Goal: Complete application form

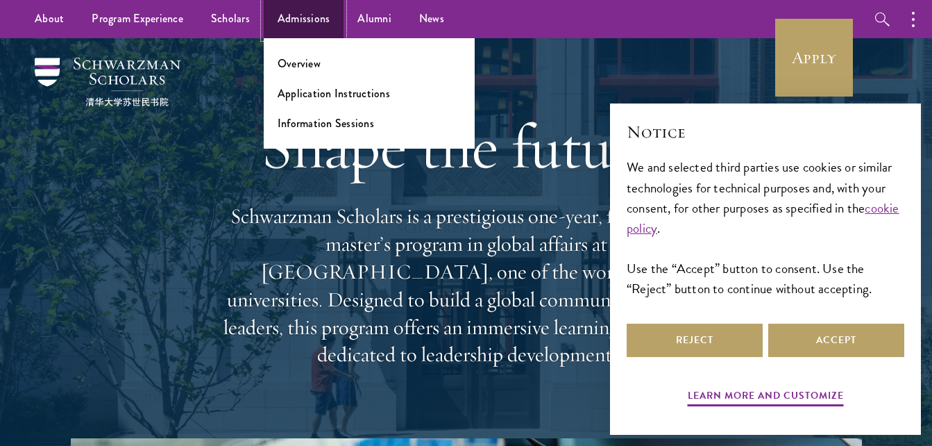
click at [280, 24] on link "Admissions" at bounding box center [304, 19] width 81 height 38
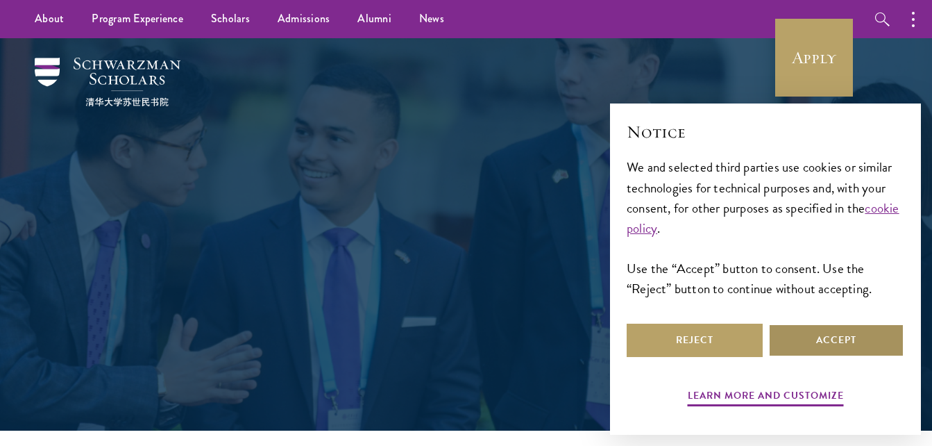
click at [843, 335] on button "Accept" at bounding box center [836, 339] width 136 height 33
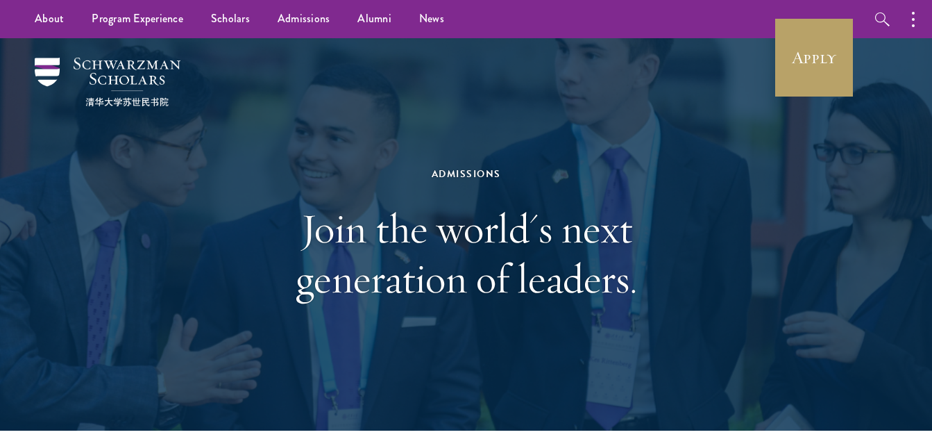
click at [659, 335] on div "Admissions Join the world's next generation of leaders." at bounding box center [466, 234] width 479 height 277
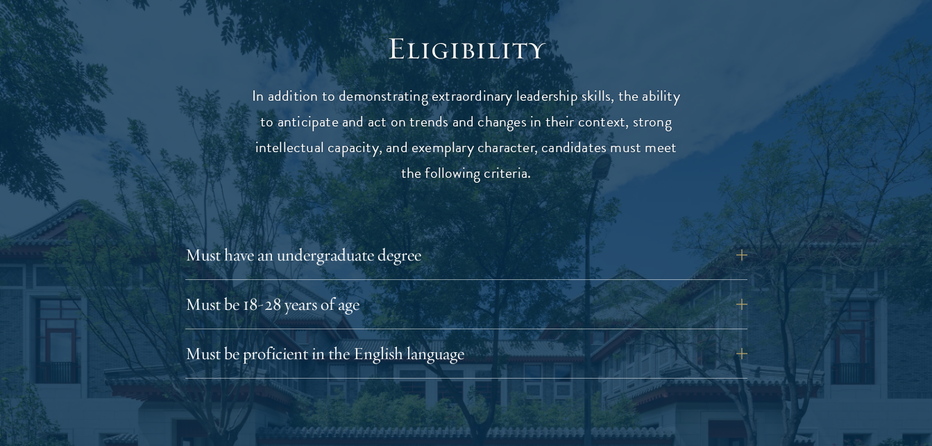
scroll to position [1805, 0]
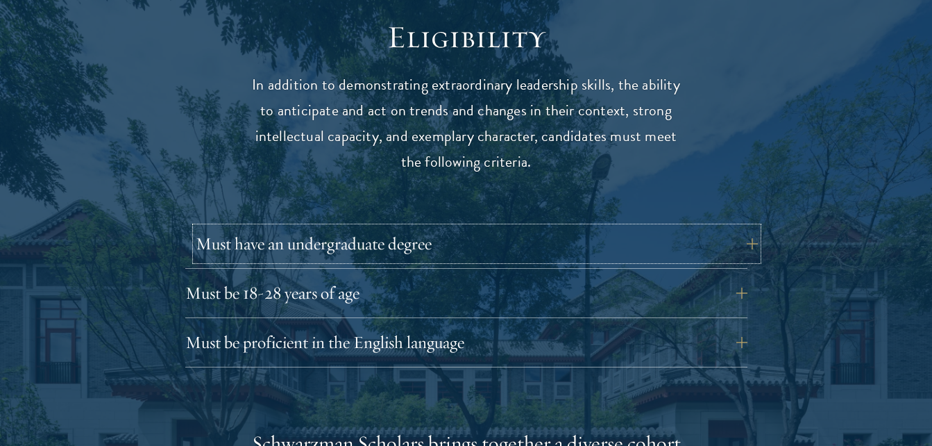
click at [684, 227] on button "Must have an undergraduate degree" at bounding box center [477, 243] width 562 height 33
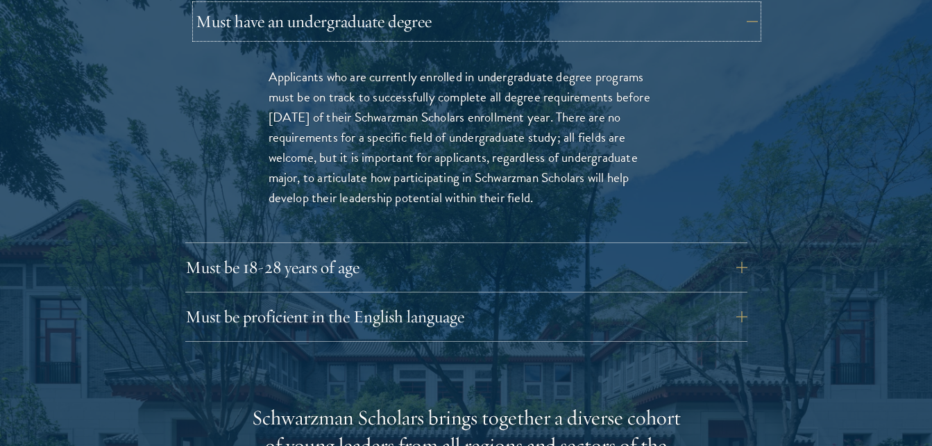
scroll to position [2055, 0]
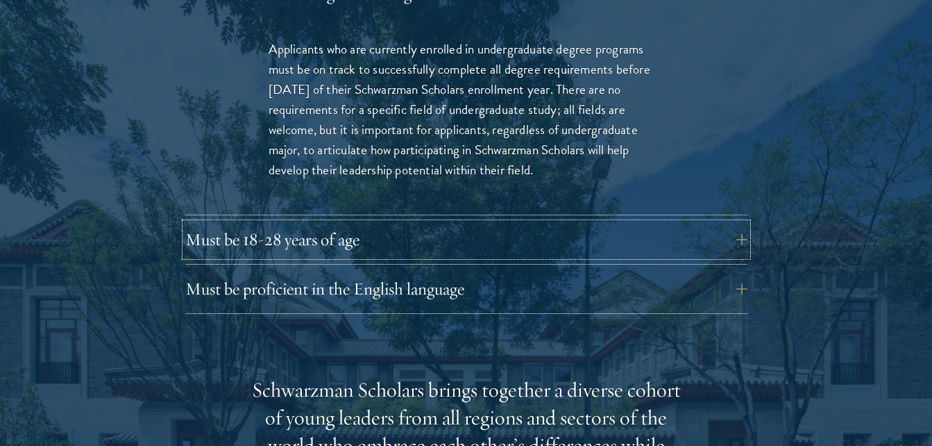
click at [684, 223] on button "Must be 18-28 years of age" at bounding box center [466, 239] width 562 height 33
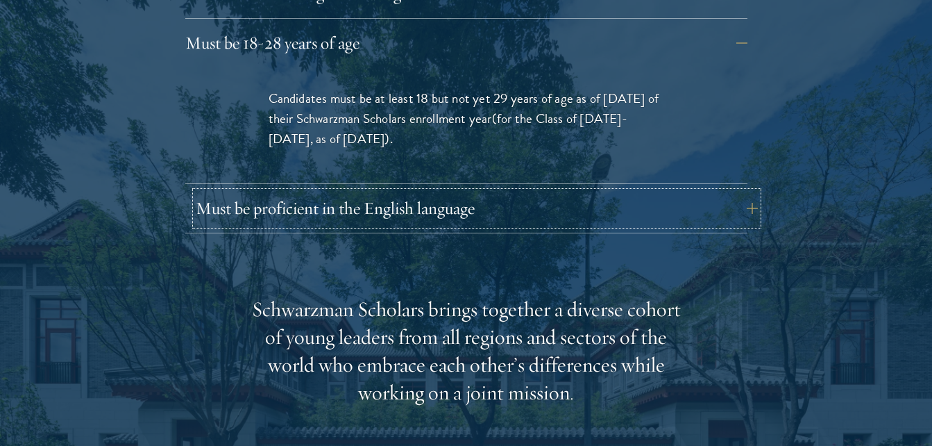
click at [592, 192] on button "Must be proficient in the English language" at bounding box center [477, 208] width 562 height 33
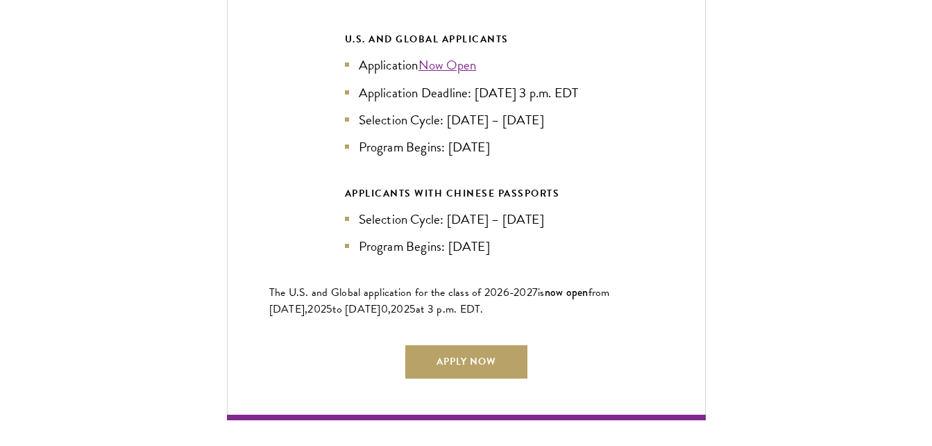
scroll to position [3498, 0]
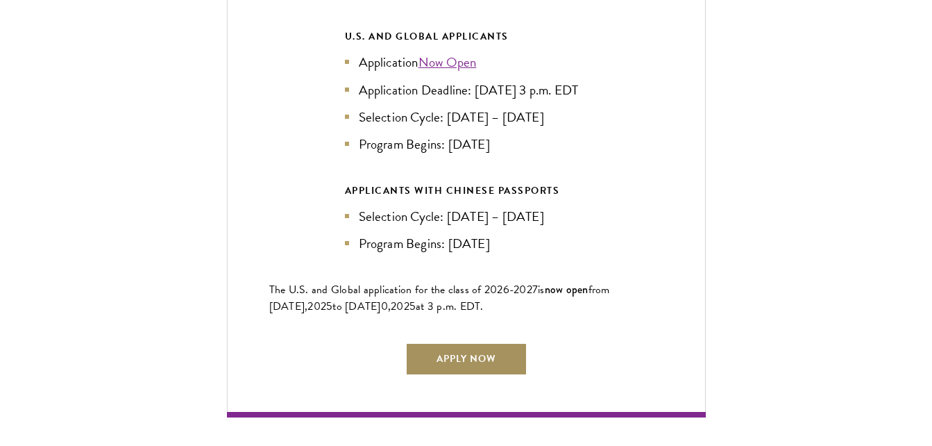
click at [507, 351] on link "Apply Now" at bounding box center [466, 358] width 122 height 33
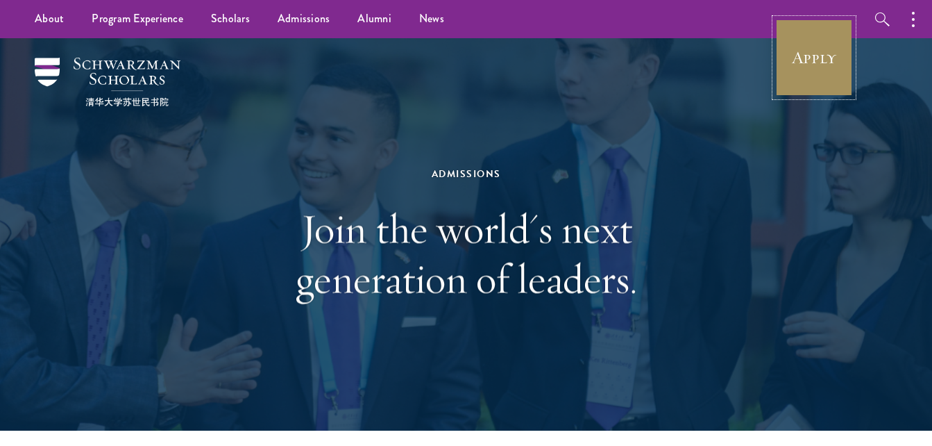
click at [786, 70] on link "Apply" at bounding box center [814, 58] width 78 height 78
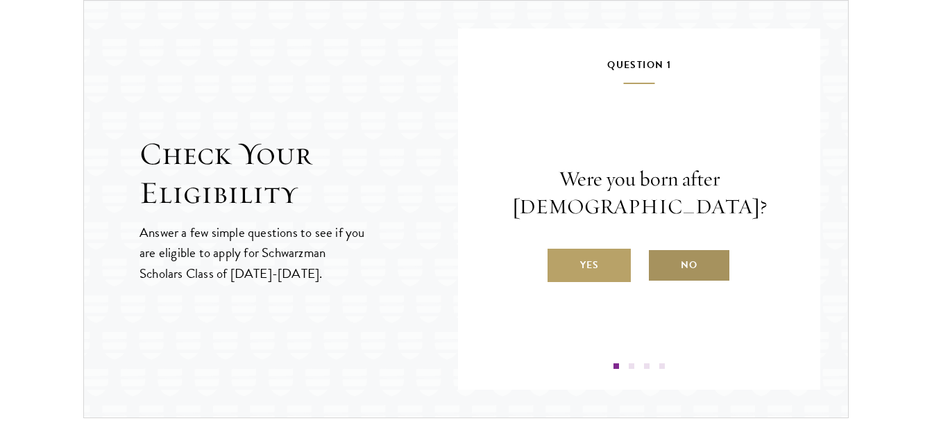
click at [707, 255] on label "No" at bounding box center [689, 264] width 83 height 33
click at [660, 255] on input "No" at bounding box center [654, 256] width 12 height 12
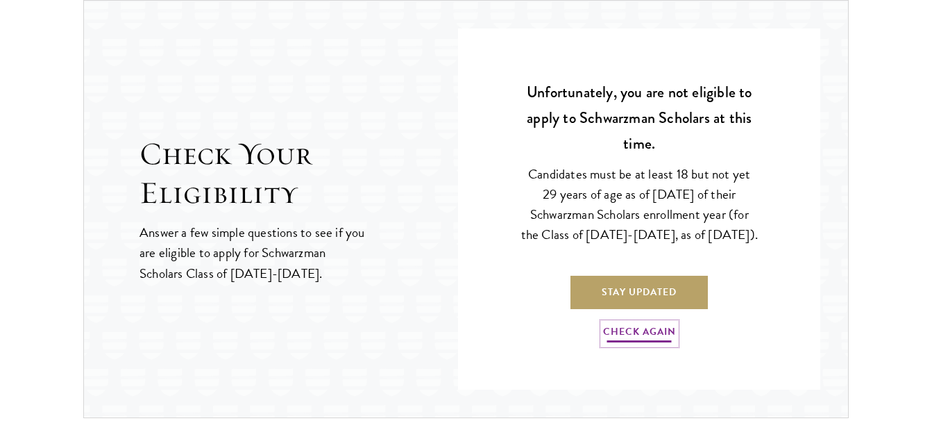
click at [630, 338] on link "Check Again" at bounding box center [639, 334] width 73 height 22
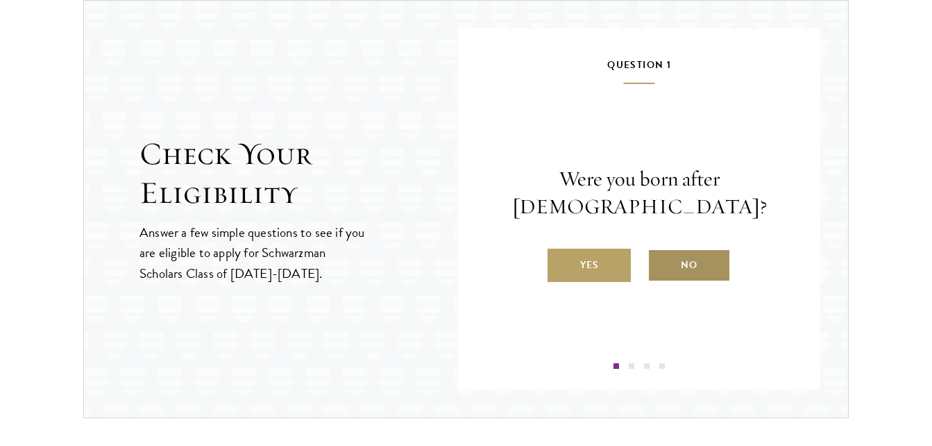
click at [666, 276] on label "No" at bounding box center [689, 264] width 83 height 33
click at [660, 262] on input "No" at bounding box center [654, 256] width 12 height 12
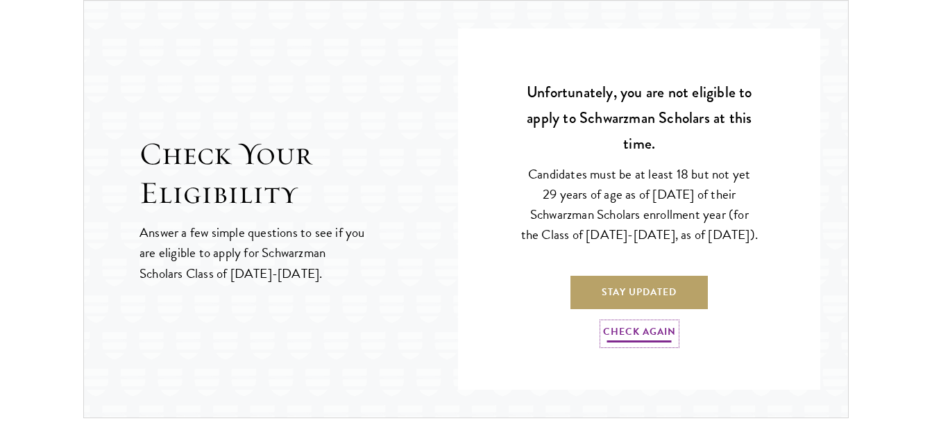
click at [643, 344] on link "Check Again" at bounding box center [639, 334] width 73 height 22
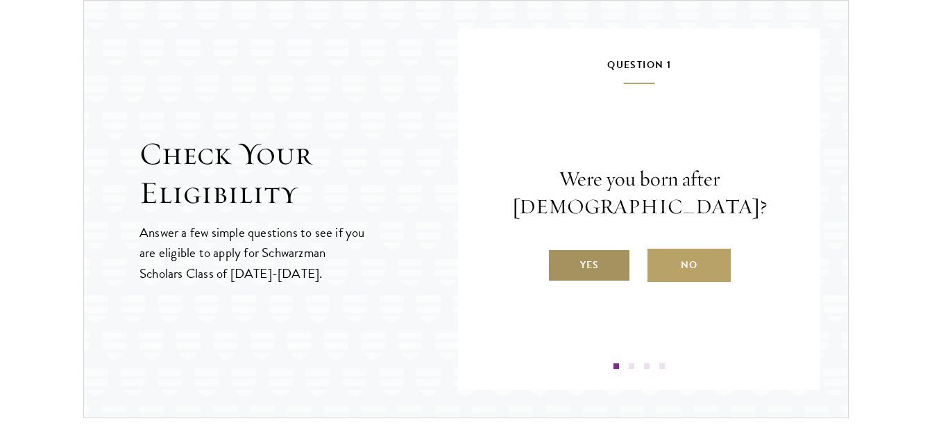
click at [588, 273] on label "Yes" at bounding box center [589, 264] width 83 height 33
click at [560, 262] on input "Yes" at bounding box center [554, 256] width 12 height 12
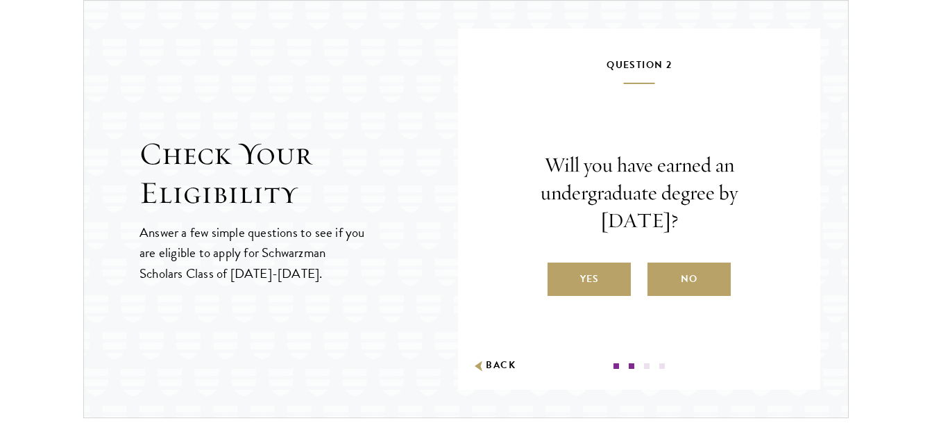
click at [588, 273] on label "Yes" at bounding box center [589, 278] width 83 height 33
click at [560, 273] on input "Yes" at bounding box center [554, 270] width 12 height 12
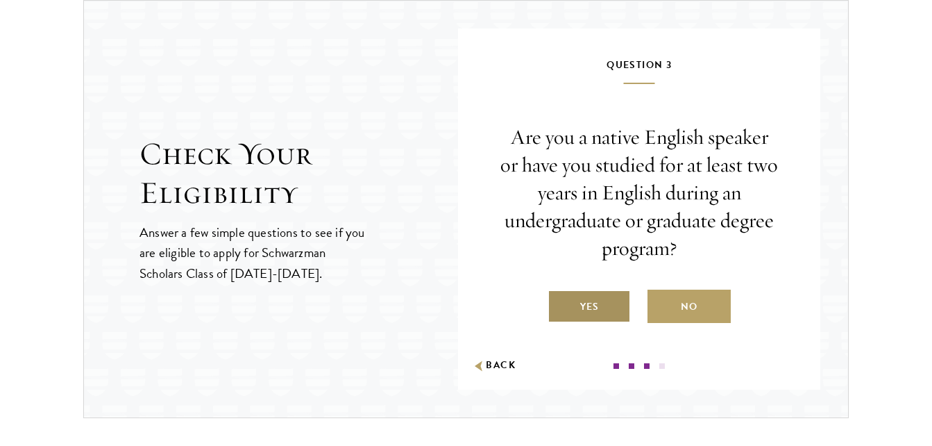
click at [588, 305] on label "Yes" at bounding box center [589, 305] width 83 height 33
click at [560, 304] on input "Yes" at bounding box center [554, 298] width 12 height 12
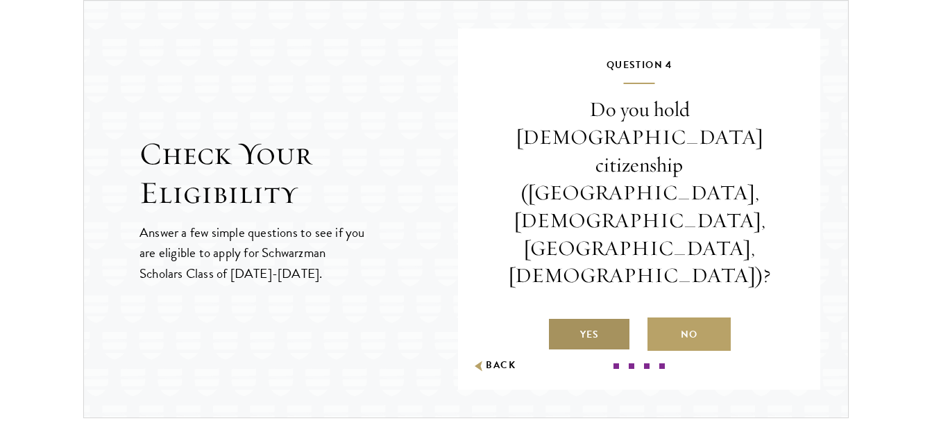
click at [582, 317] on label "Yes" at bounding box center [589, 333] width 83 height 33
click at [560, 319] on input "Yes" at bounding box center [554, 325] width 12 height 12
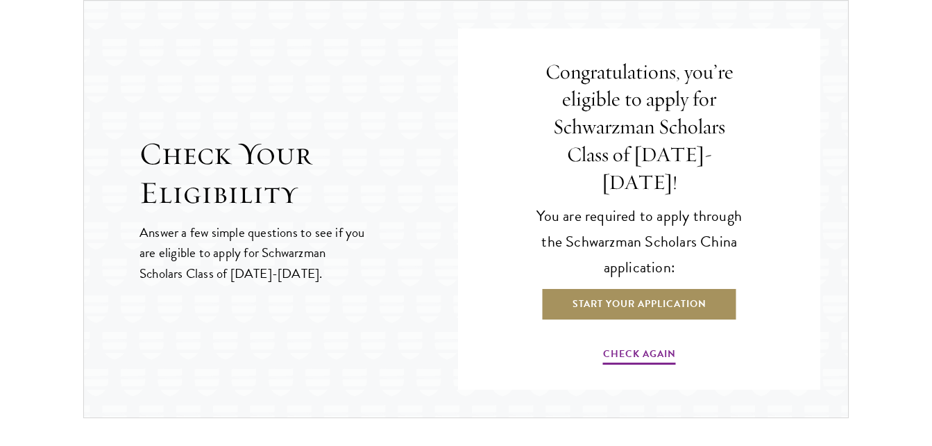
click at [596, 287] on link "Start Your Application" at bounding box center [639, 303] width 196 height 33
